Goal: Task Accomplishment & Management: Use online tool/utility

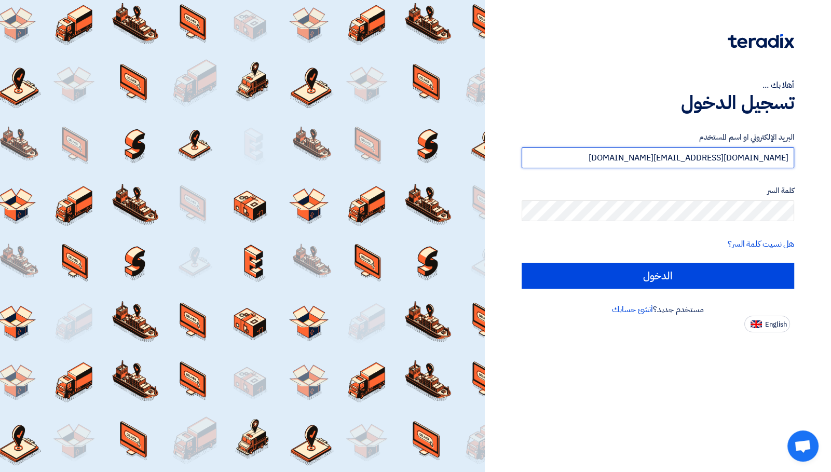
click at [651, 157] on input "[DOMAIN_NAME][EMAIL_ADDRESS][DOMAIN_NAME]" at bounding box center [657, 157] width 272 height 21
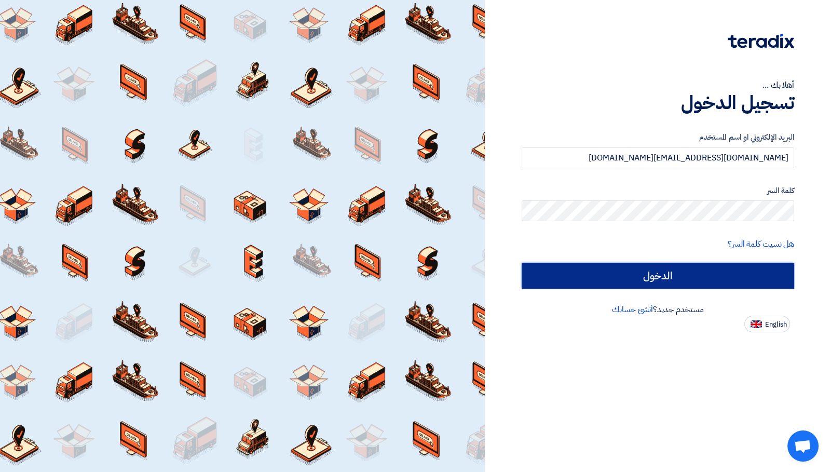
click at [597, 267] on input "الدخول" at bounding box center [657, 276] width 272 height 26
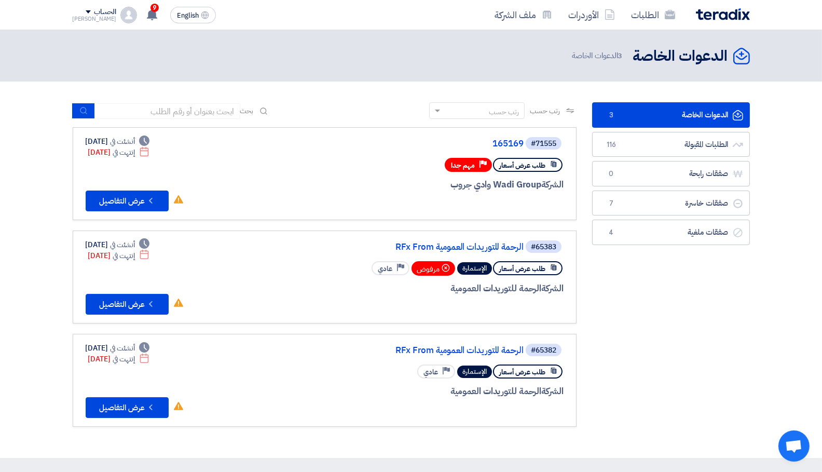
click at [509, 137] on div "#71555 165169" at bounding box center [439, 143] width 250 height 15
click at [506, 139] on link "165169" at bounding box center [420, 143] width 208 height 9
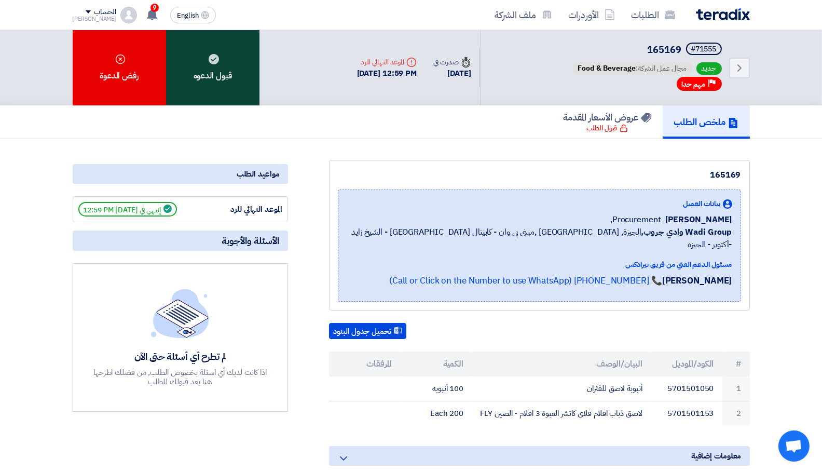
click at [216, 63] on icon at bounding box center [214, 59] width 10 height 10
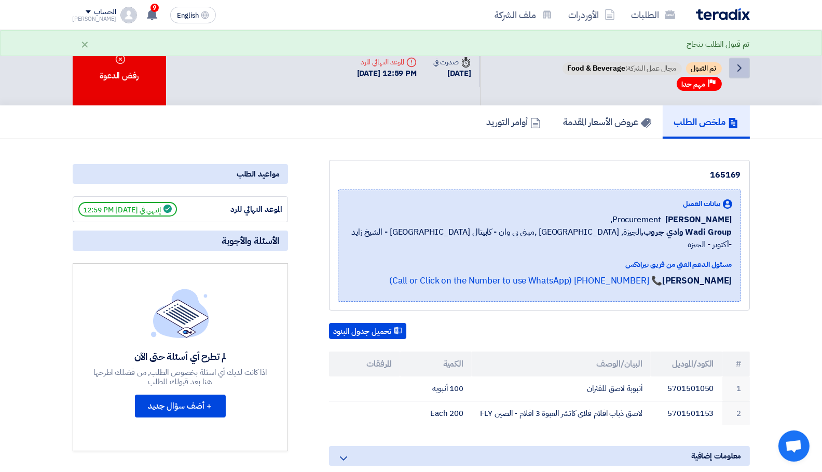
click at [738, 71] on icon "Back" at bounding box center [739, 68] width 12 height 12
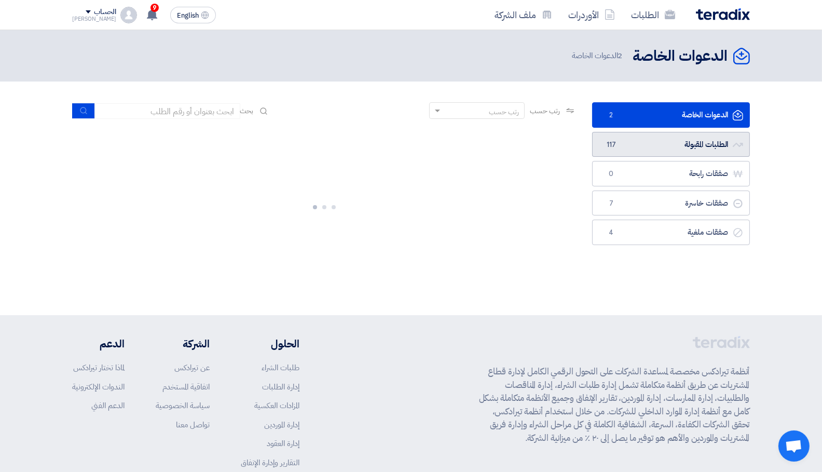
click at [678, 146] on link "الطلبات المقبولة الطلبات المقبولة 117" at bounding box center [671, 144] width 158 height 25
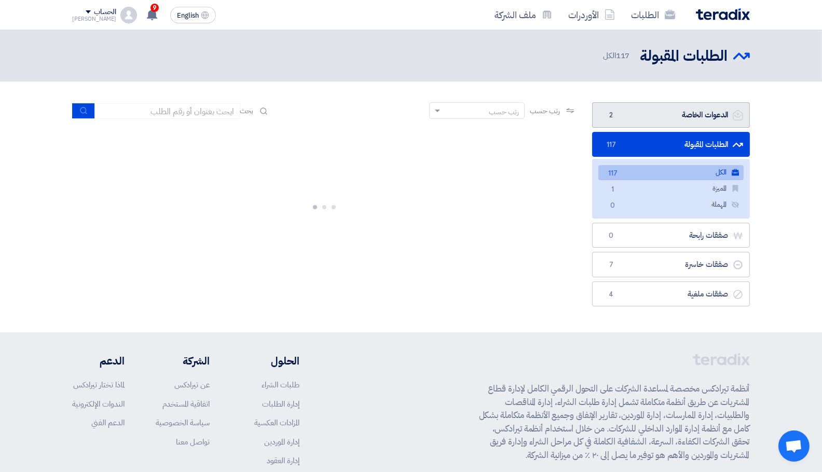
click at [686, 117] on link "الدعوات الخاصة الدعوات الخاصة 2" at bounding box center [671, 114] width 158 height 25
